Goal: Task Accomplishment & Management: Manage account settings

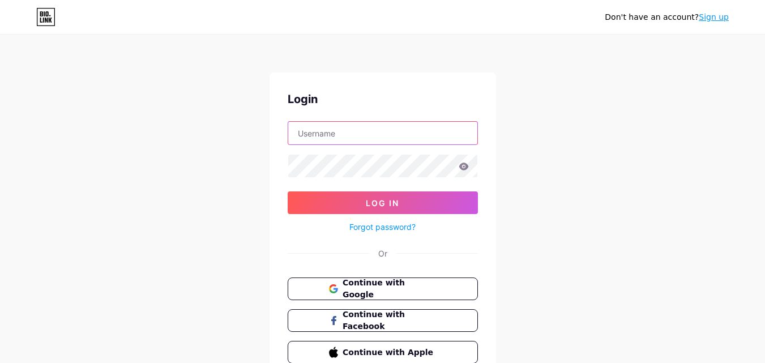
click at [387, 130] on input "text" at bounding box center [382, 133] width 189 height 23
paste input "rowansecurity"
type input "rowansecurity"
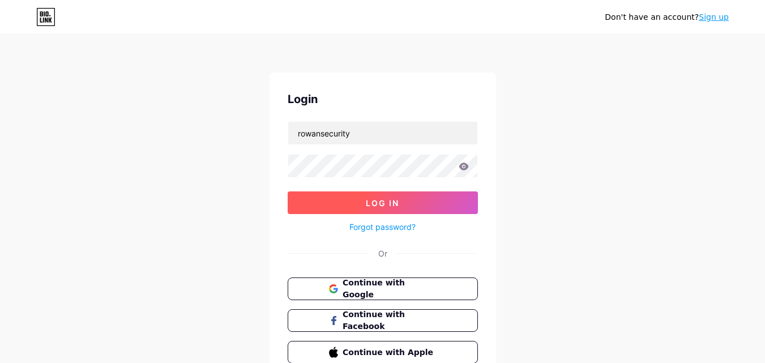
click at [343, 203] on button "Log In" at bounding box center [383, 202] width 190 height 23
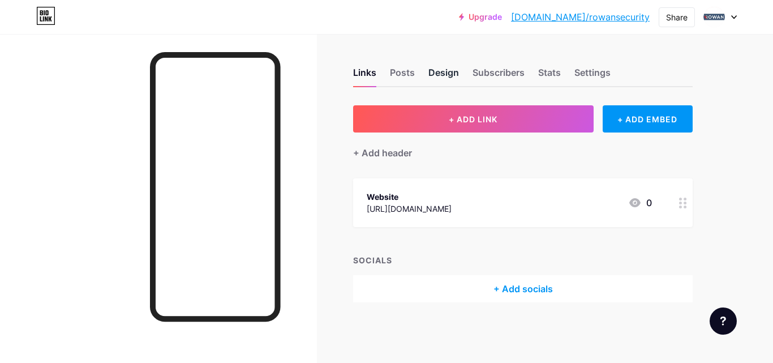
click at [435, 75] on div "Design" at bounding box center [443, 76] width 31 height 20
click at [583, 74] on div "Settings" at bounding box center [592, 76] width 36 height 20
click at [392, 70] on div "Posts" at bounding box center [402, 76] width 25 height 20
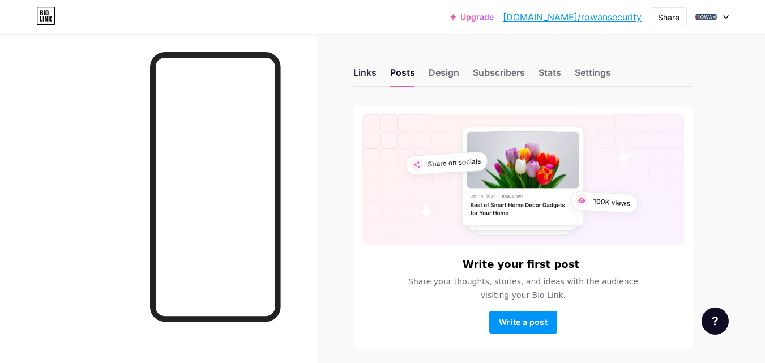
click at [362, 72] on div "Links" at bounding box center [364, 76] width 23 height 20
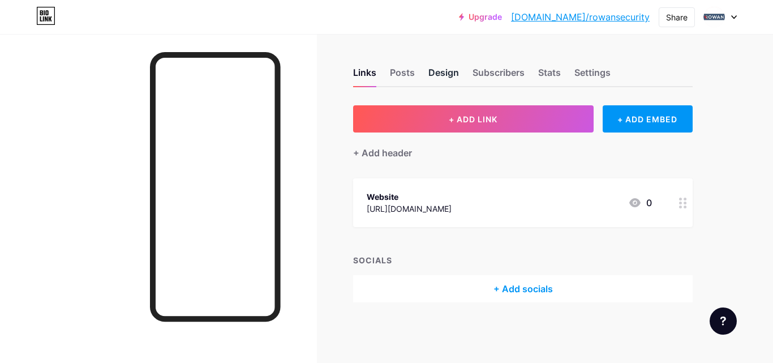
click at [436, 71] on div "Design" at bounding box center [443, 76] width 31 height 20
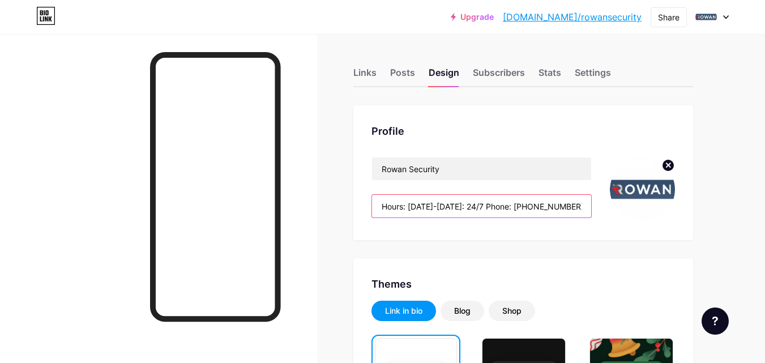
drag, startPoint x: 521, startPoint y: 205, endPoint x: 582, endPoint y: 205, distance: 61.7
click at [582, 205] on input "Hours: [DATE]-[DATE]: 24/7 Phone: [PHONE_NUMBER]" at bounding box center [481, 206] width 219 height 23
paste input "489-463"
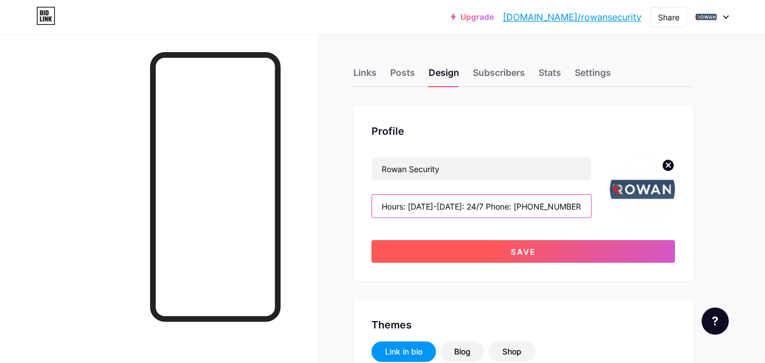
type input "Hours: [DATE]-[DATE]: 24/7 Phone: [PHONE_NUMBER]"
click at [548, 248] on button "Save" at bounding box center [522, 251] width 303 height 23
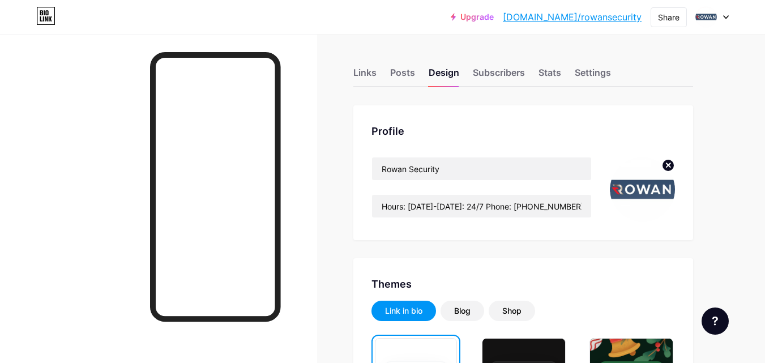
click at [606, 18] on link "[DOMAIN_NAME]/rowansecurity" at bounding box center [572, 17] width 139 height 14
